Goal: Information Seeking & Learning: Learn about a topic

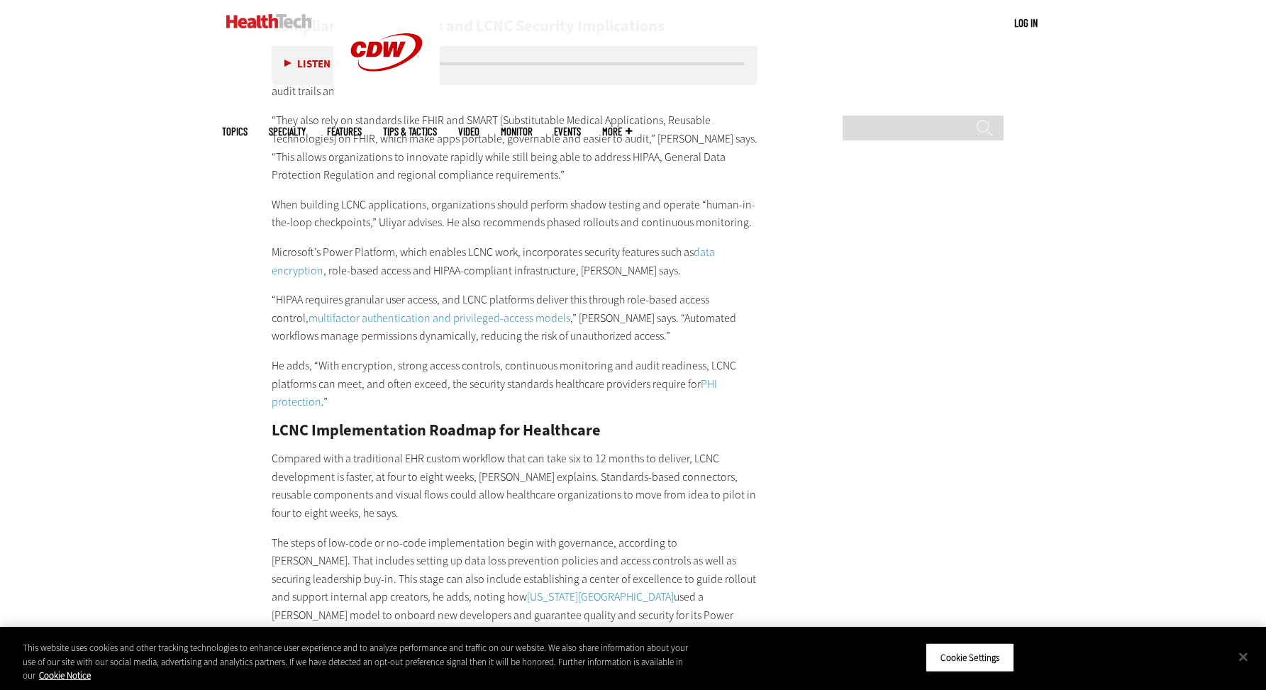
scroll to position [2704, 0]
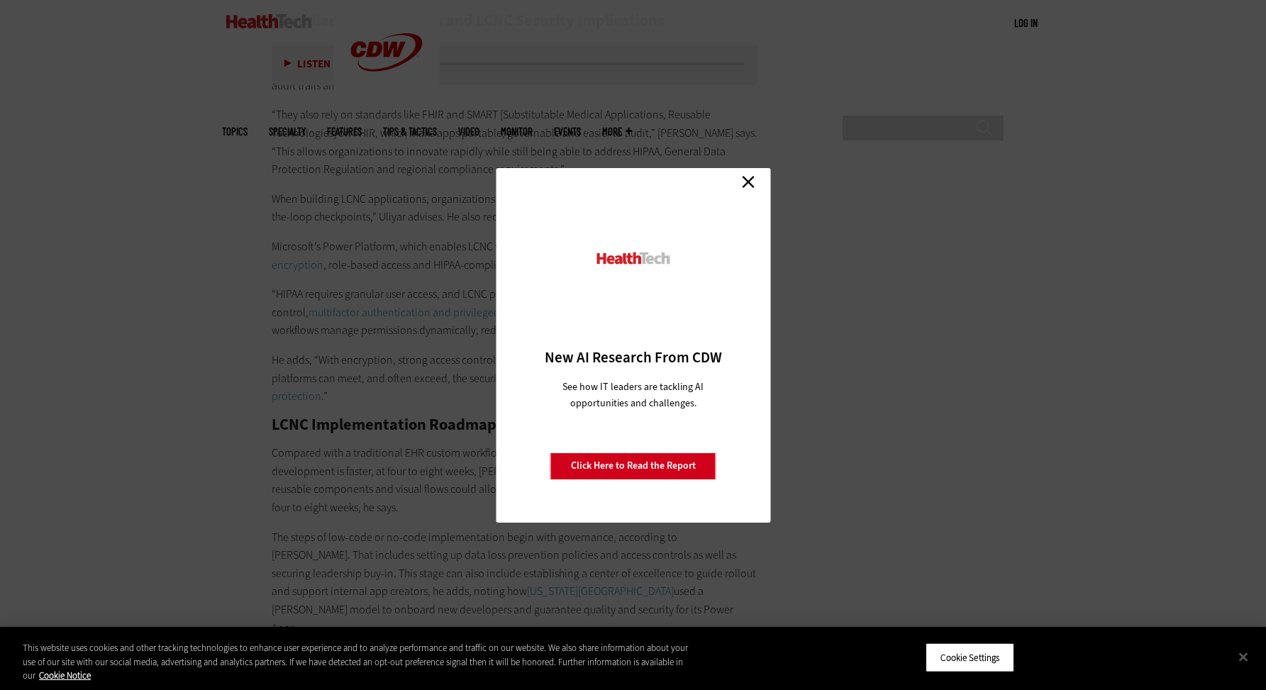
click at [749, 182] on link "Close" at bounding box center [747, 182] width 21 height 21
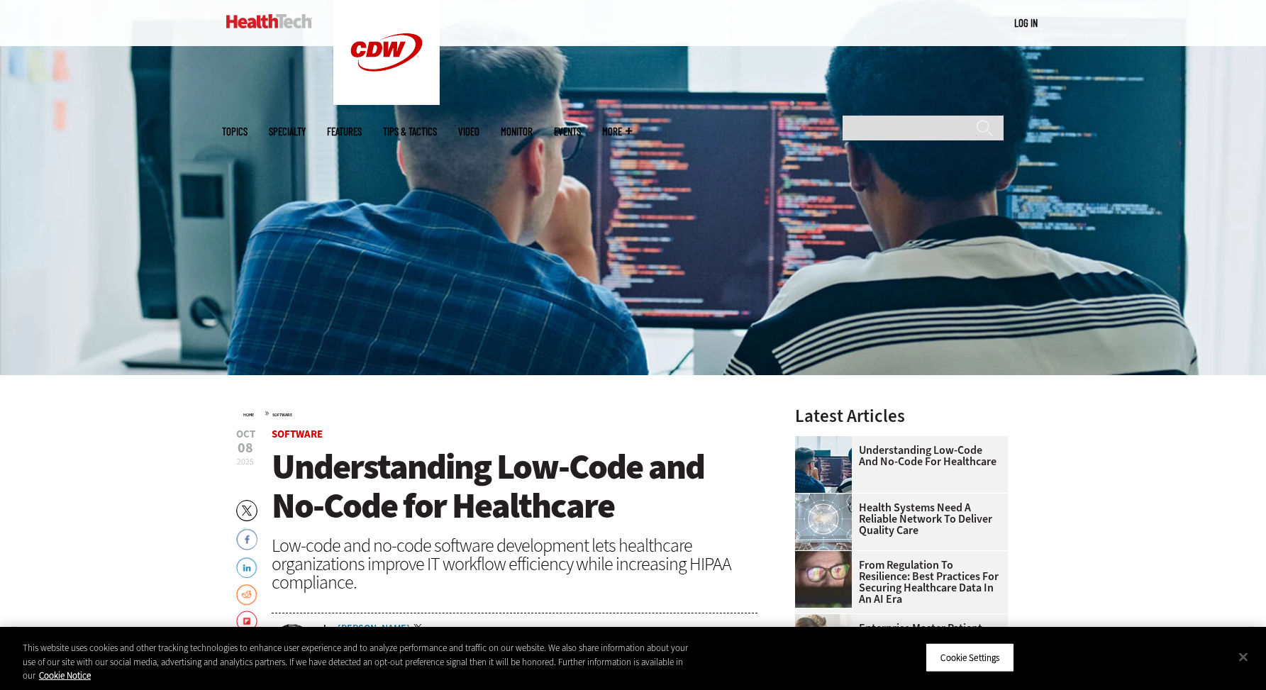
scroll to position [188, 0]
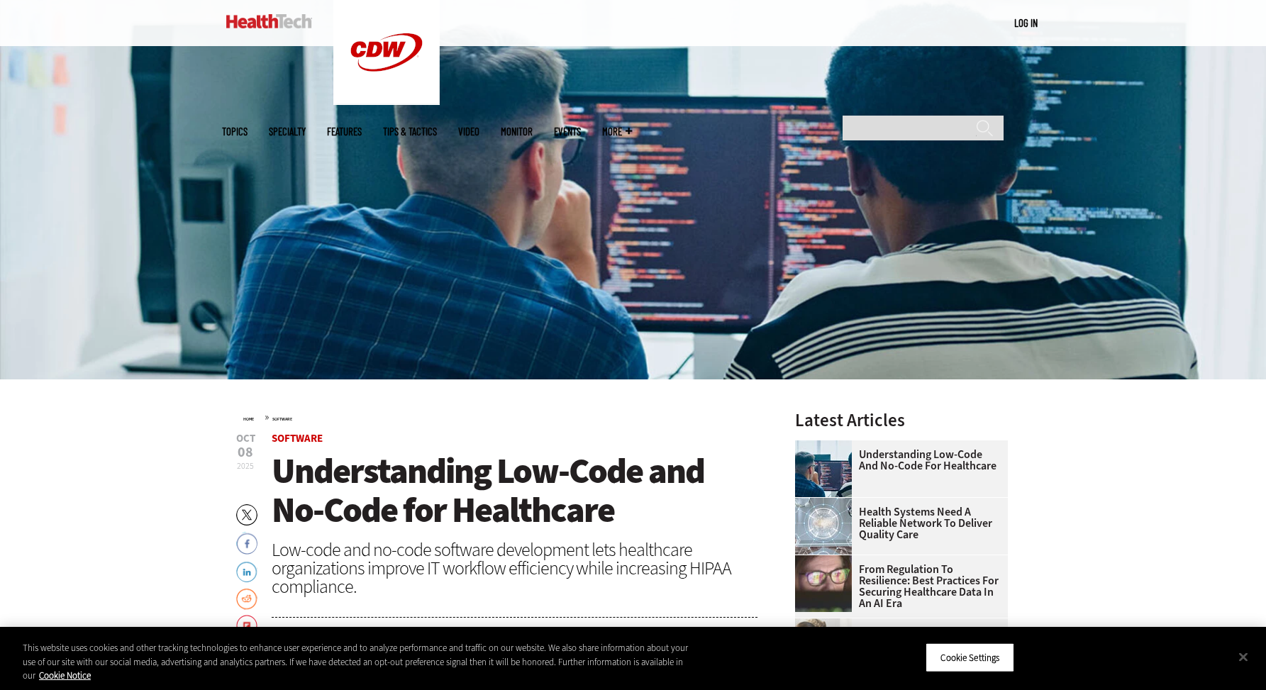
click at [552, 474] on span "Understanding Low-Code and No-Code for Healthcare" at bounding box center [488, 490] width 433 height 86
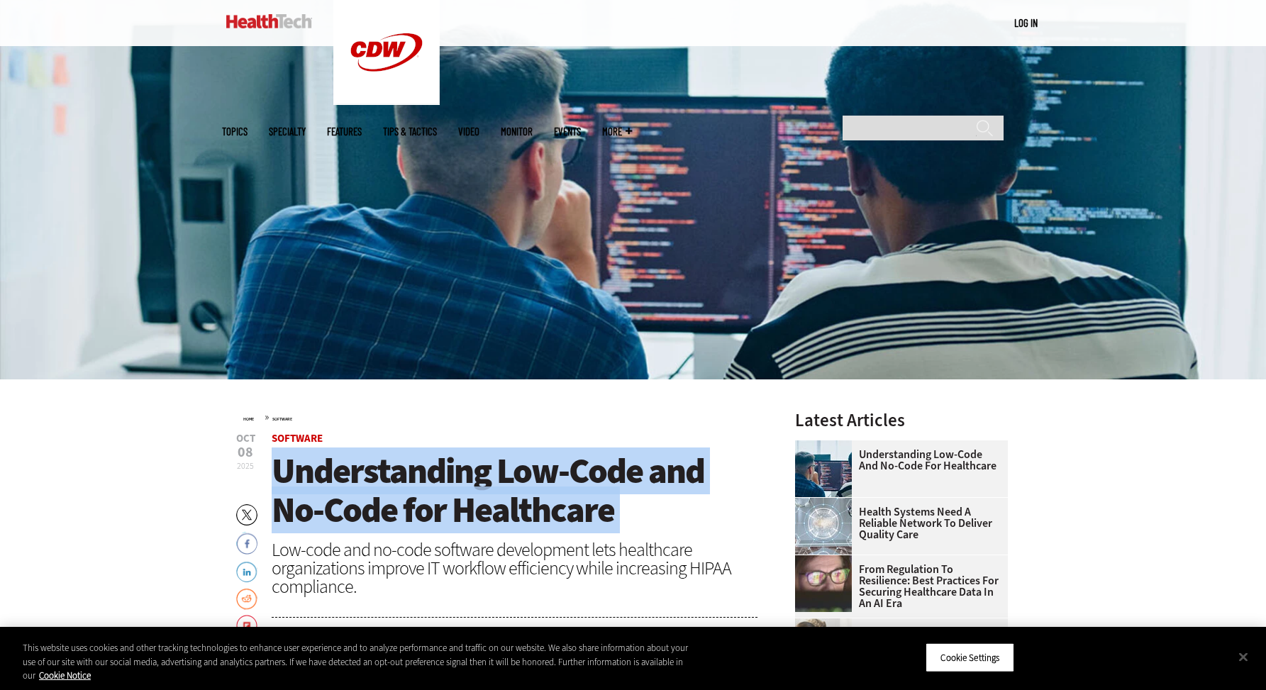
click at [552, 474] on span "Understanding Low-Code and No-Code for Healthcare" at bounding box center [488, 490] width 433 height 86
copy header "Understanding Low-Code and No-Code for Healthcare"
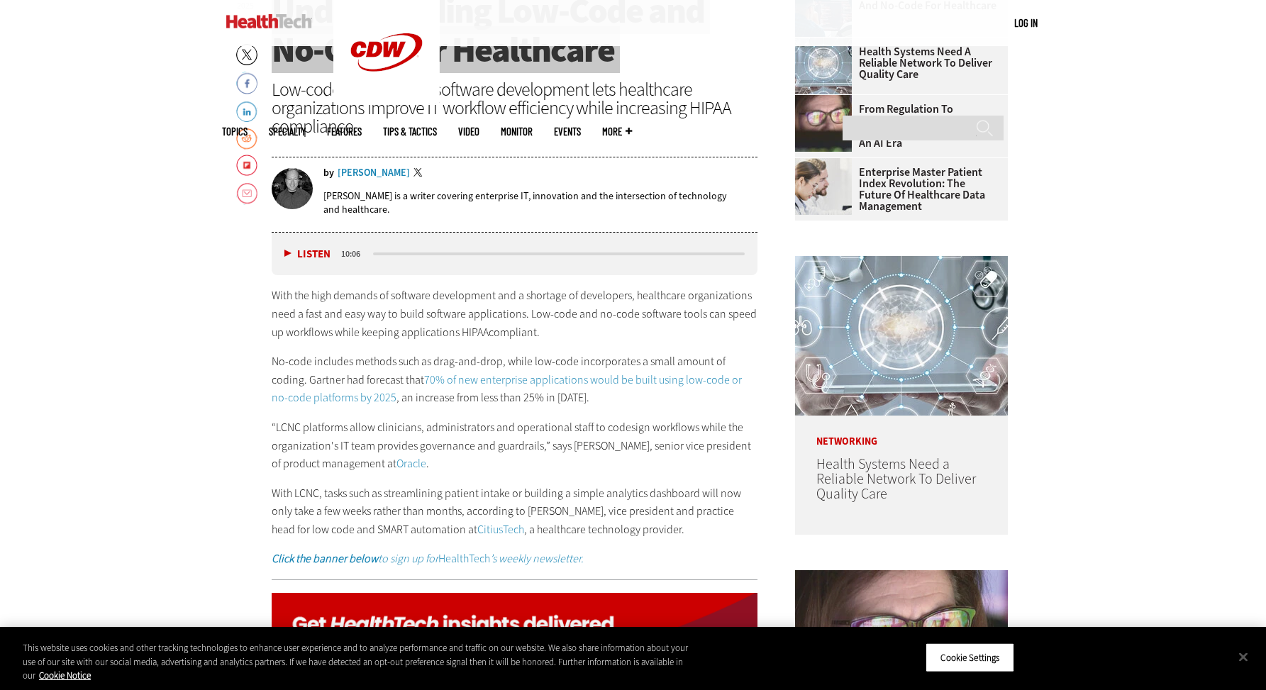
scroll to position [651, 0]
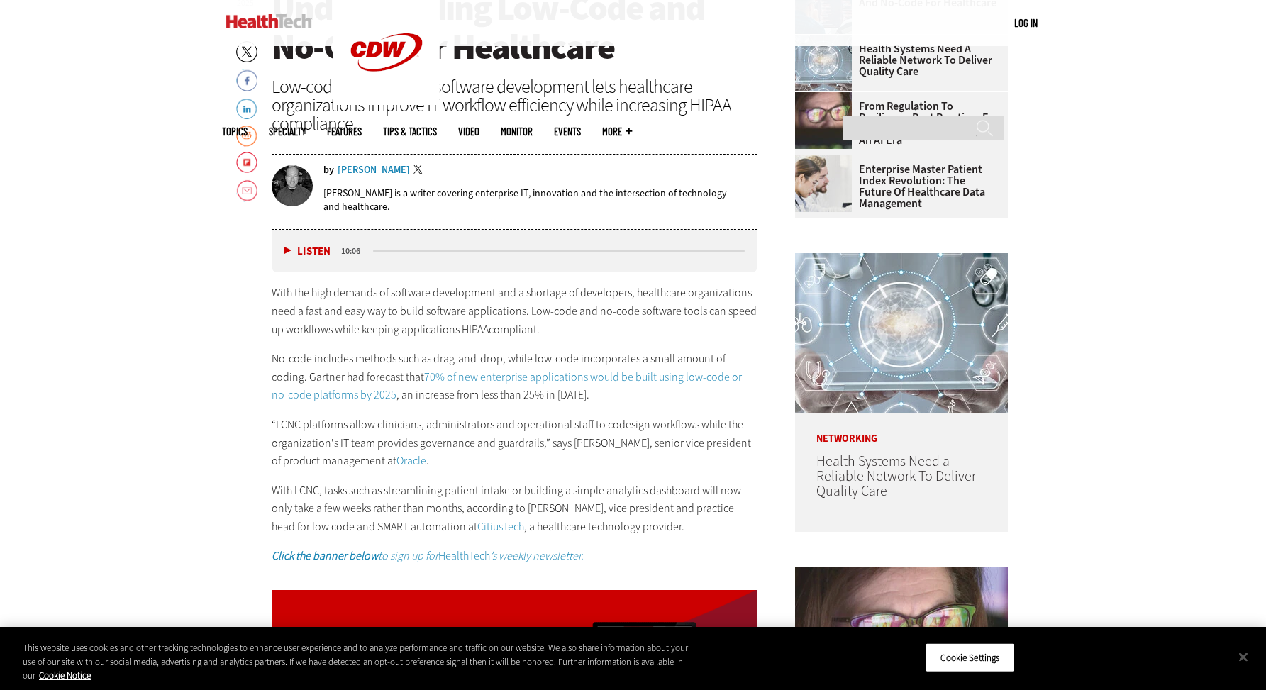
click at [636, 442] on p "“LCNC platforms allow clinicians, administrators and operational staff to codes…" at bounding box center [515, 443] width 486 height 55
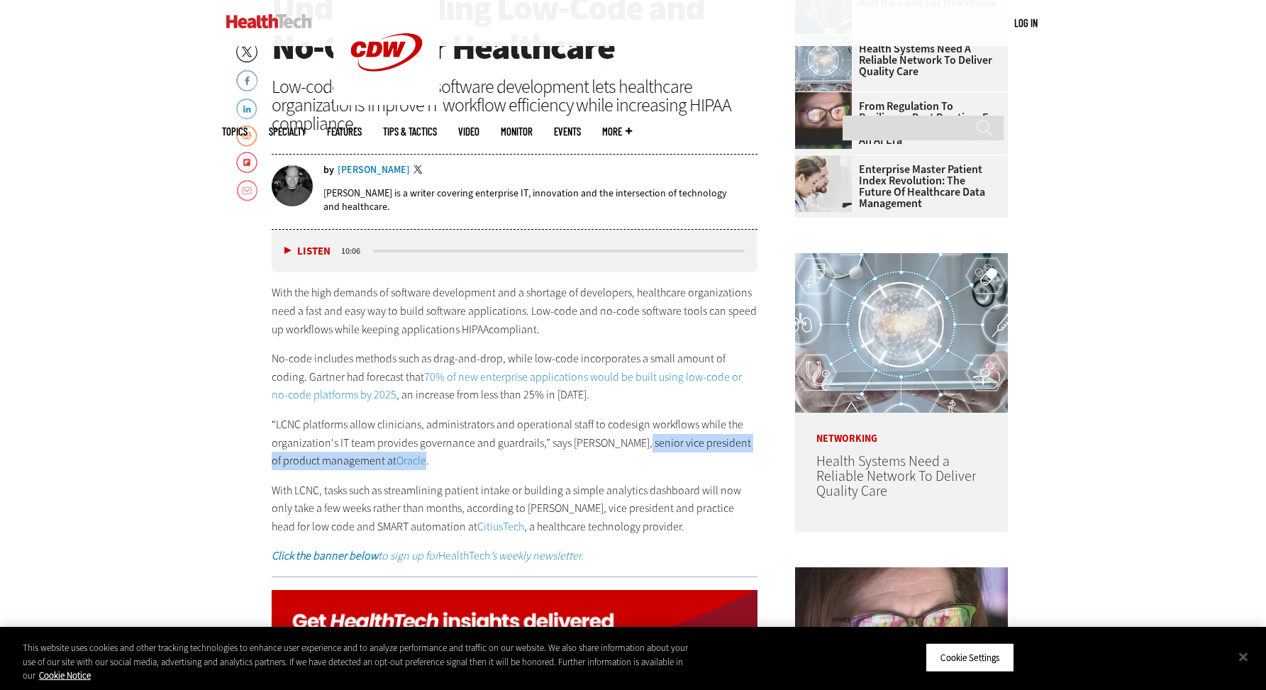
drag, startPoint x: 636, startPoint y: 442, endPoint x: 403, endPoint y: 460, distance: 233.9
click at [403, 460] on p "“LCNC platforms allow clinicians, administrators and operational staff to codes…" at bounding box center [515, 443] width 486 height 55
copy p "senior vice president of product management at Oracle"
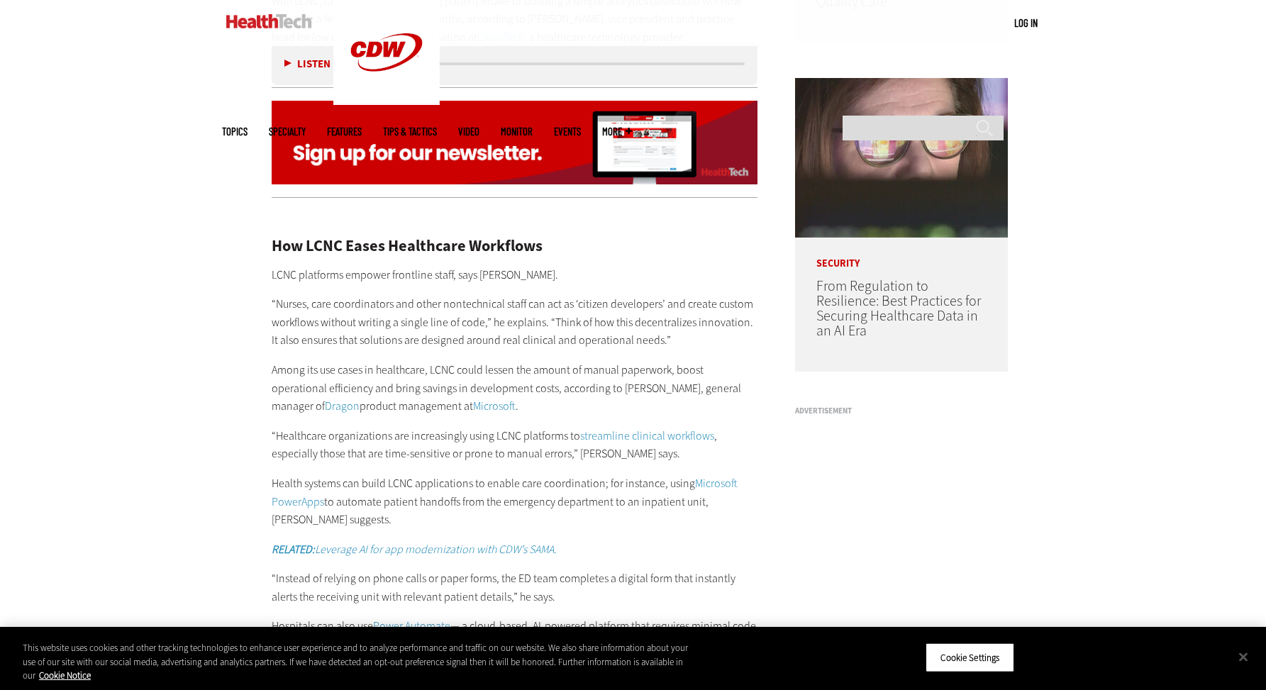
scroll to position [1143, 0]
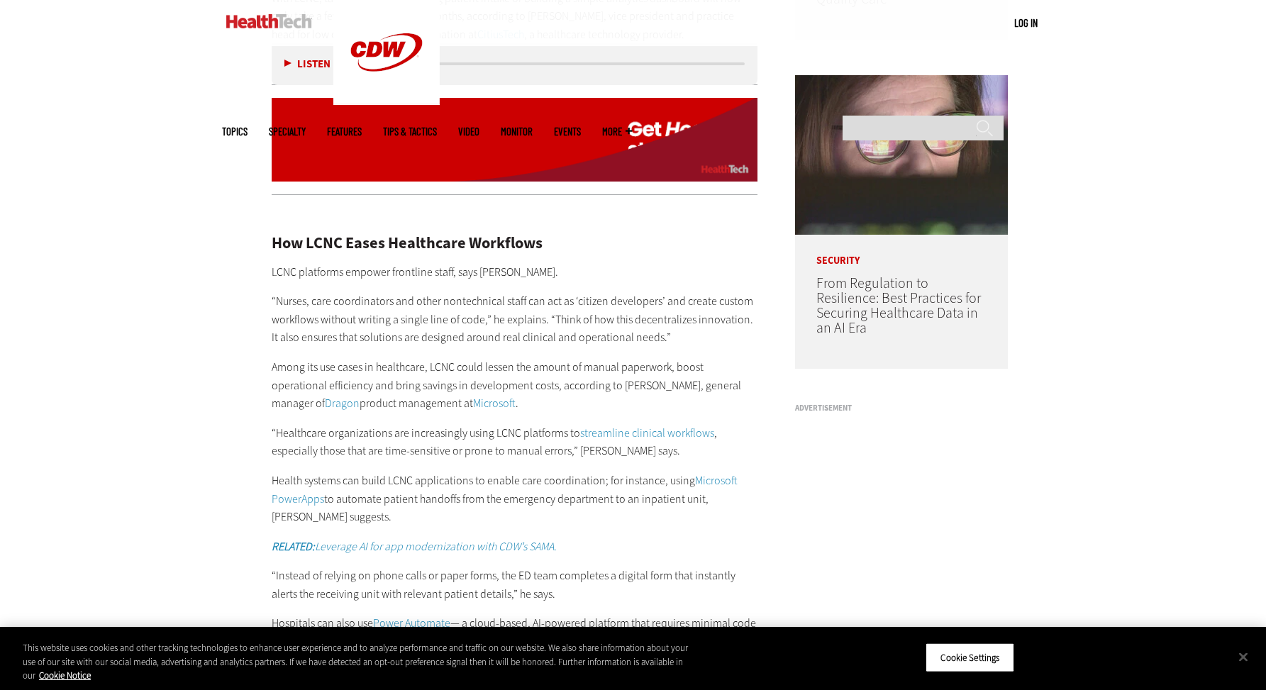
click at [651, 386] on p "Among its use cases in healthcare, LCNC could lessen the amount of manual paper…" at bounding box center [515, 385] width 486 height 55
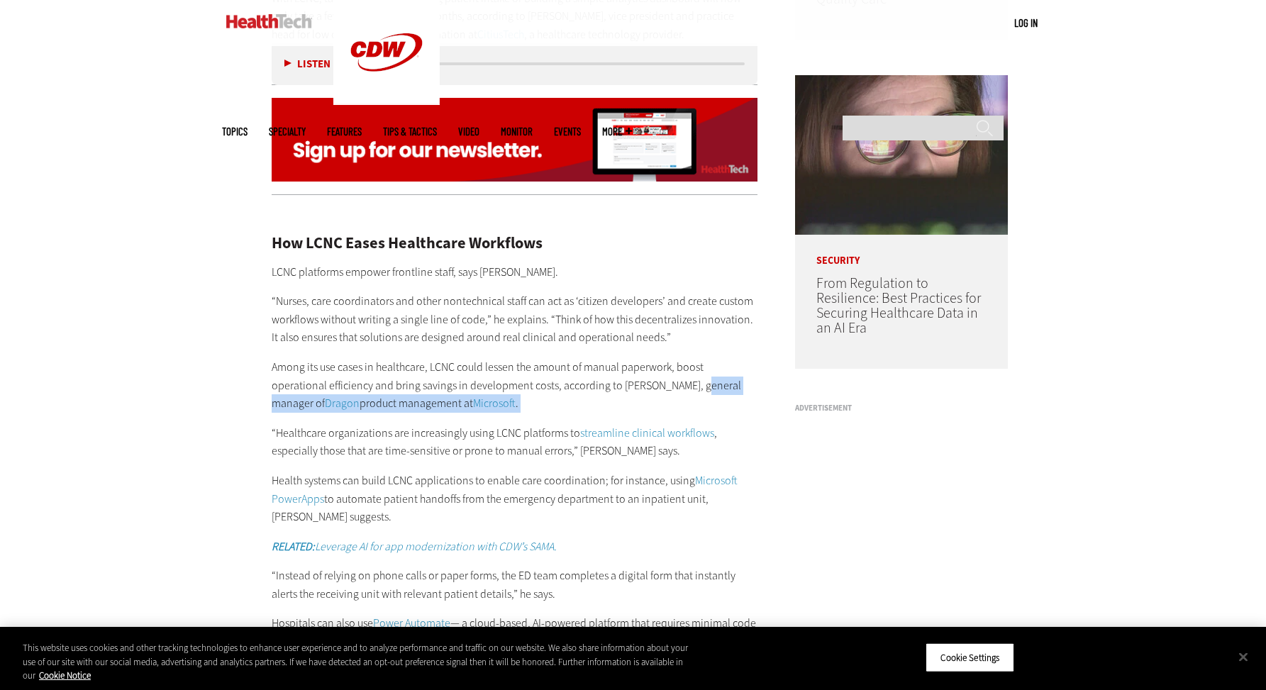
drag, startPoint x: 651, startPoint y: 386, endPoint x: 472, endPoint y: 394, distance: 178.8
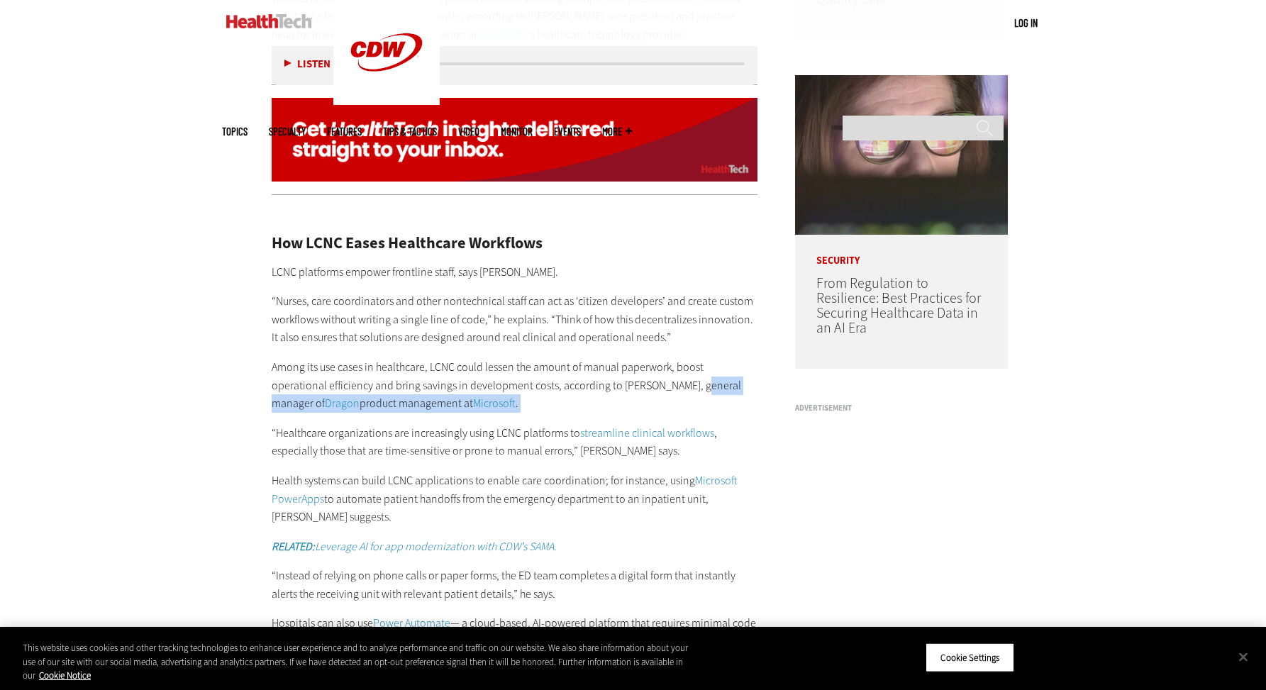
click at [475, 394] on p "Among its use cases in healthcare, LCNC could lessen the amount of manual paper…" at bounding box center [515, 385] width 486 height 55
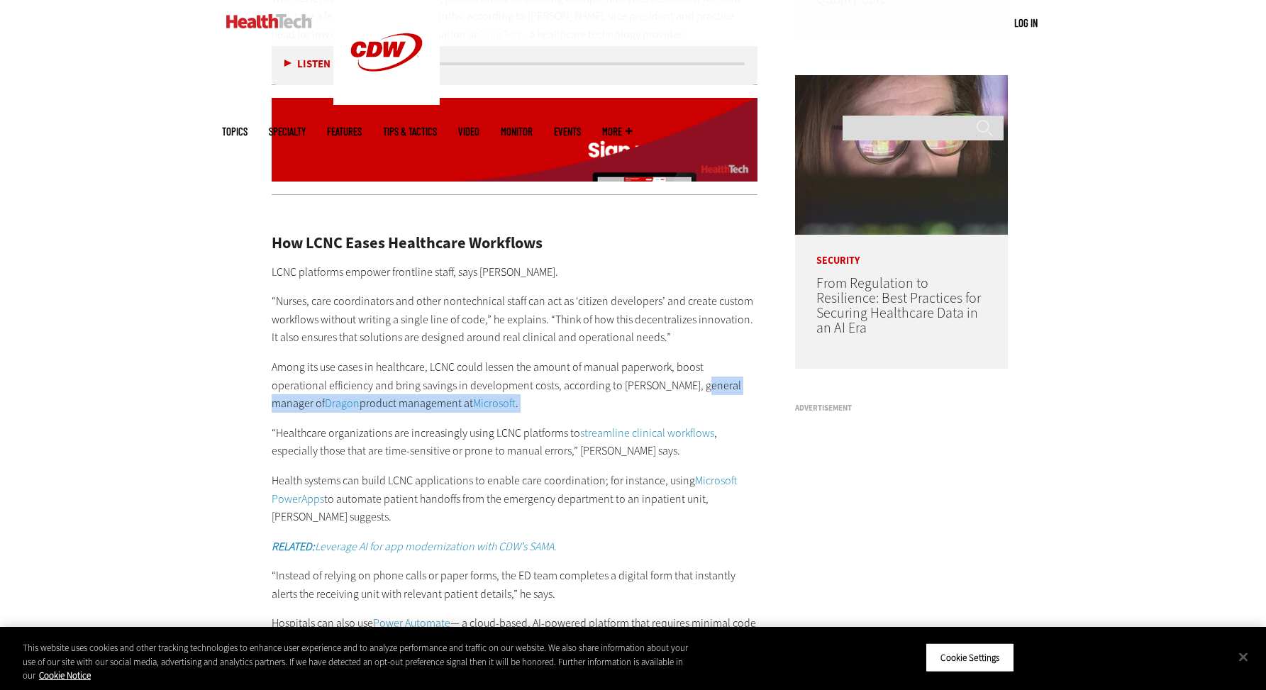
copy div "general manager of Dragon product management at Microsoft ."
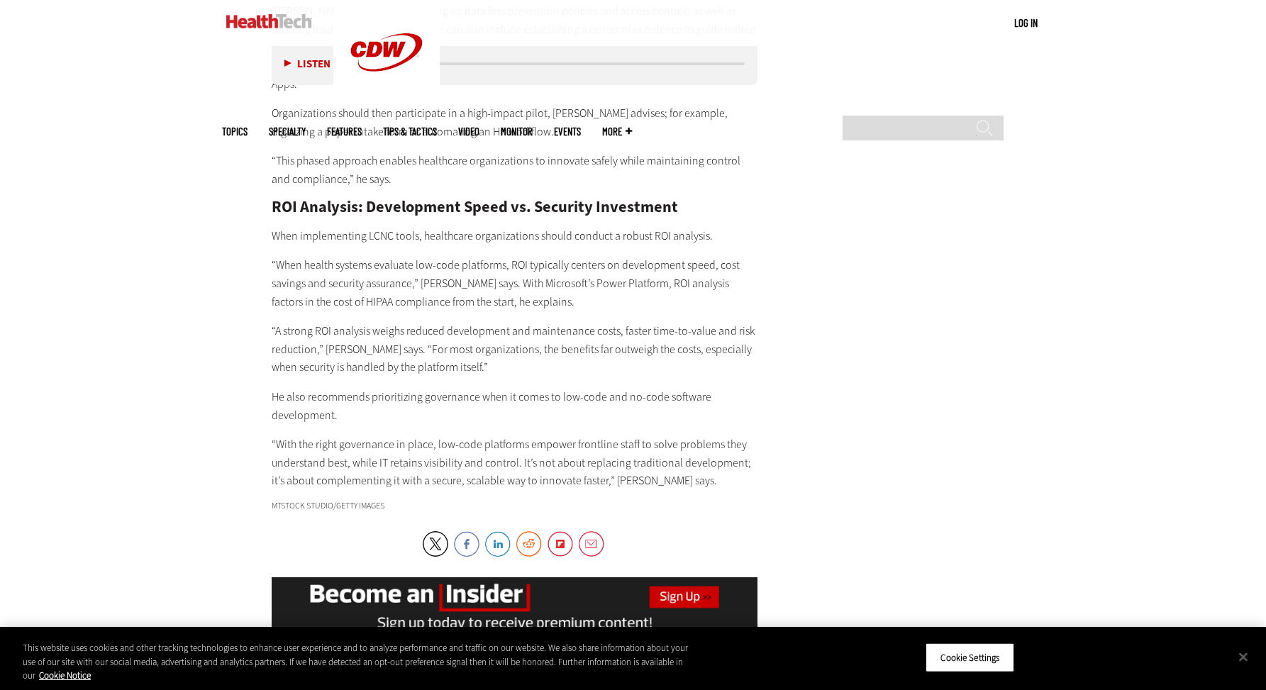
scroll to position [3265, 0]
